Goal: Task Accomplishment & Management: Manage account settings

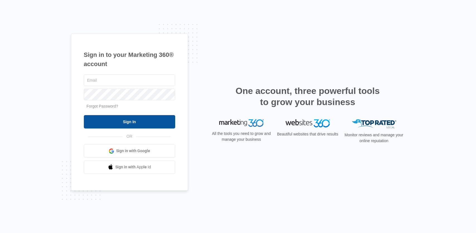
type input "[PERSON_NAME][EMAIL_ADDRESS][PERSON_NAME][DOMAIN_NAME]"
click at [122, 119] on input "Sign In" at bounding box center [129, 121] width 91 height 13
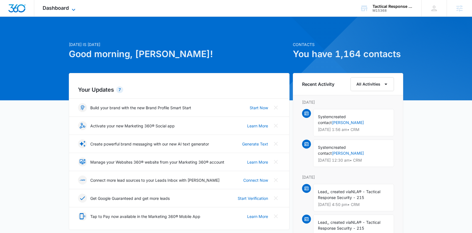
click at [58, 9] on span "Dashboard" at bounding box center [56, 8] width 26 height 6
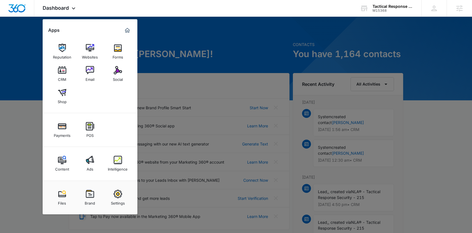
click at [116, 159] on img at bounding box center [118, 160] width 8 height 8
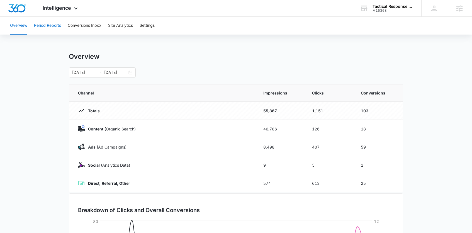
click at [42, 22] on button "Period Reports" at bounding box center [47, 26] width 27 height 18
